Goal: Task Accomplishment & Management: Use online tool/utility

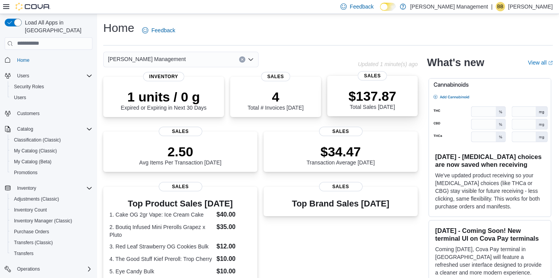
click at [346, 82] on div "$137.87 Total Sales [DATE] Sales" at bounding box center [372, 96] width 90 height 40
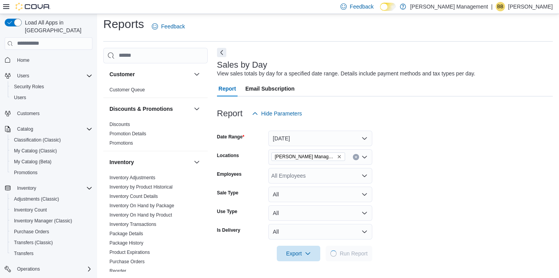
scroll to position [381, 0]
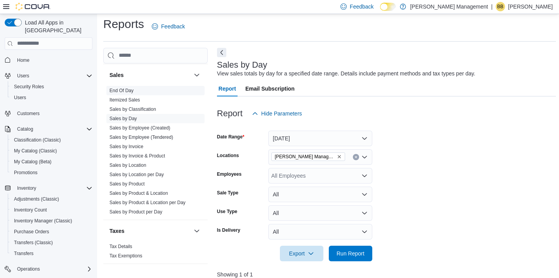
click at [125, 89] on link "End Of Day" at bounding box center [121, 90] width 24 height 5
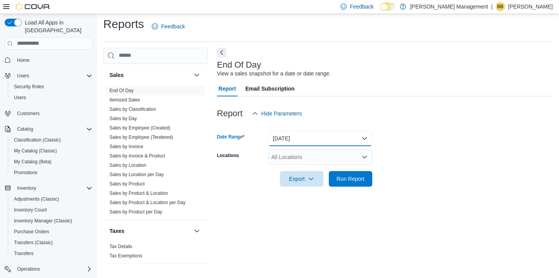
click at [323, 141] on button "Today" at bounding box center [320, 138] width 104 height 16
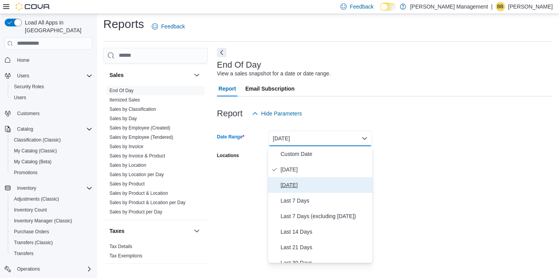
click at [297, 183] on span "Yesterday" at bounding box center [325, 184] width 89 height 9
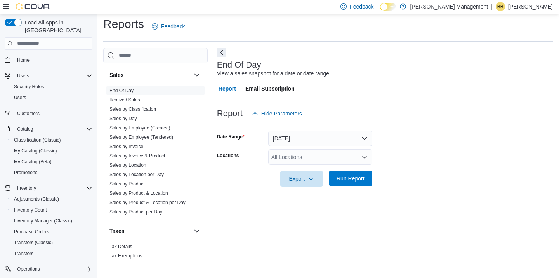
click at [348, 176] on span "Run Report" at bounding box center [351, 178] width 28 height 8
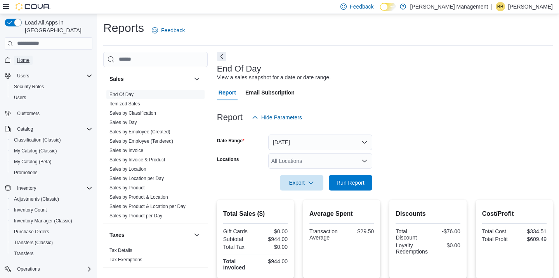
click at [24, 57] on span "Home" at bounding box center [23, 60] width 12 height 6
